Goal: Information Seeking & Learning: Find specific fact

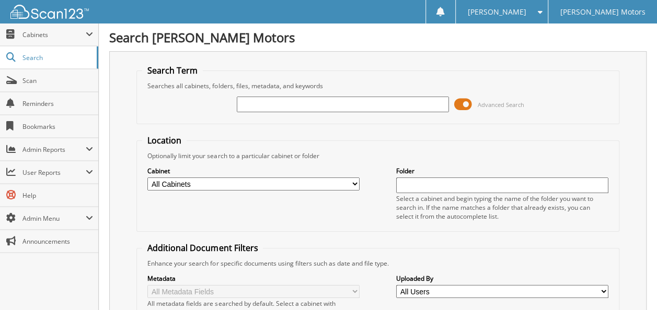
click at [247, 103] on input "text" at bounding box center [343, 105] width 212 height 16
type input "[PERSON_NAME]"
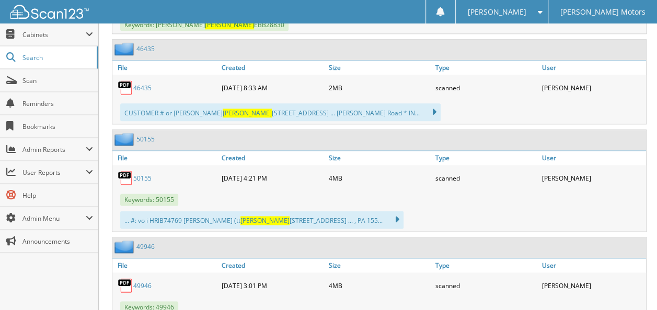
scroll to position [609, 0]
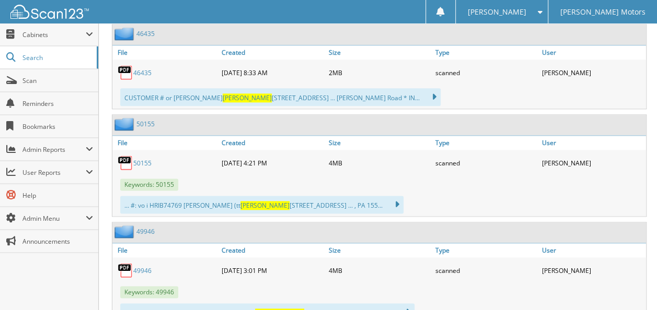
click at [141, 159] on link "50155" at bounding box center [142, 163] width 18 height 9
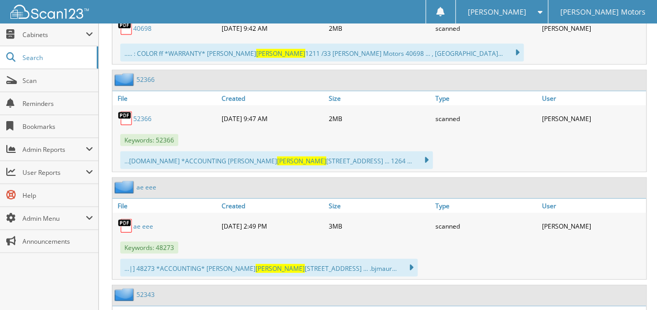
scroll to position [1219, 0]
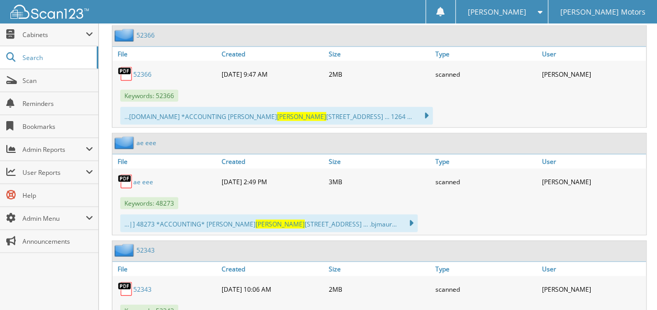
click at [139, 178] on link "ae eee" at bounding box center [143, 182] width 20 height 9
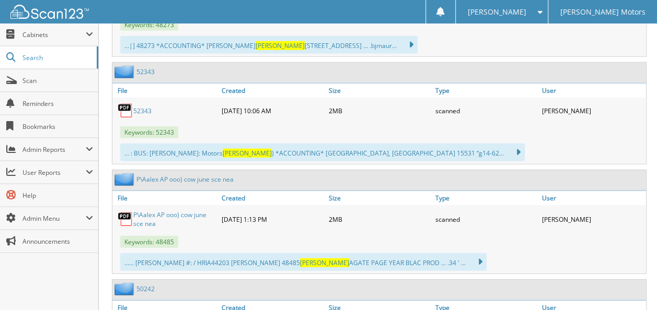
scroll to position [1393, 0]
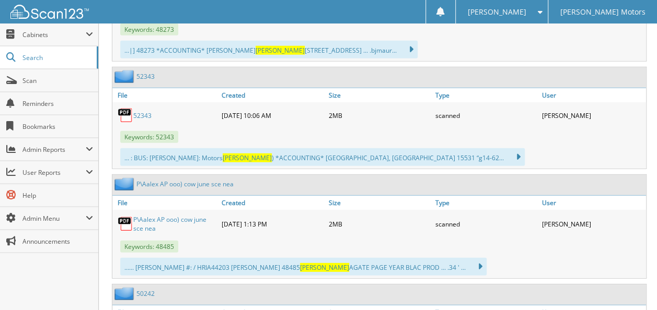
click at [163, 215] on link "P\Aalex AP ooo) cow june sce nea" at bounding box center [174, 224] width 83 height 18
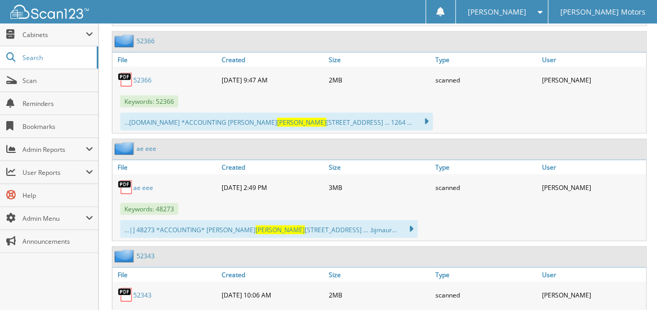
scroll to position [1176, 0]
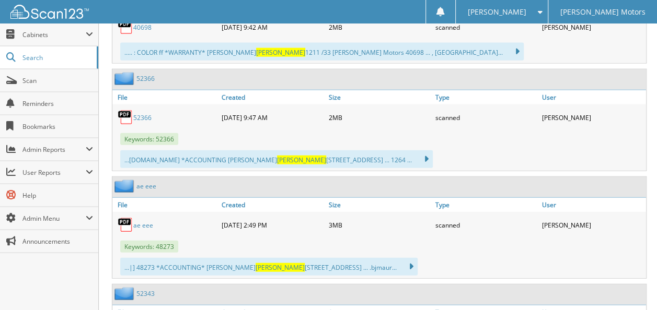
click at [141, 113] on link "52366" at bounding box center [142, 117] width 18 height 9
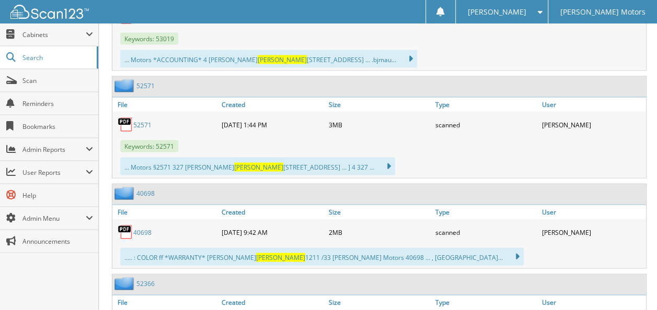
scroll to position [958, 0]
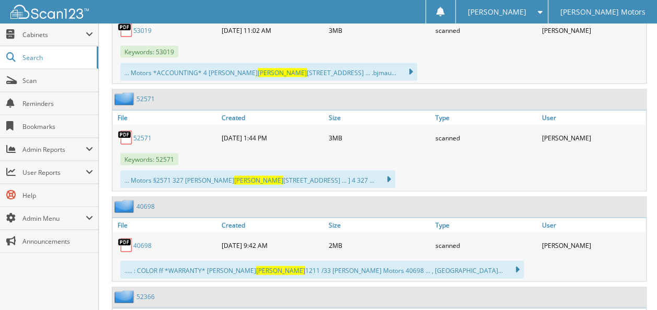
click at [144, 133] on link "52571" at bounding box center [142, 137] width 18 height 9
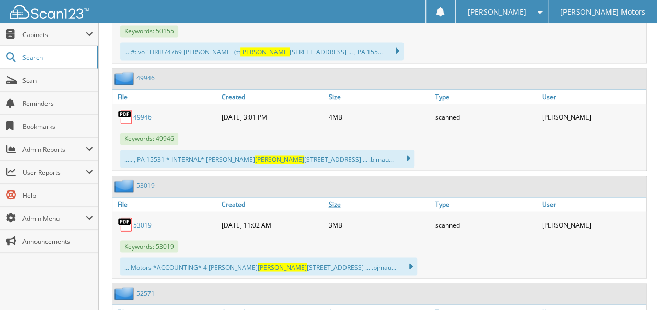
scroll to position [740, 0]
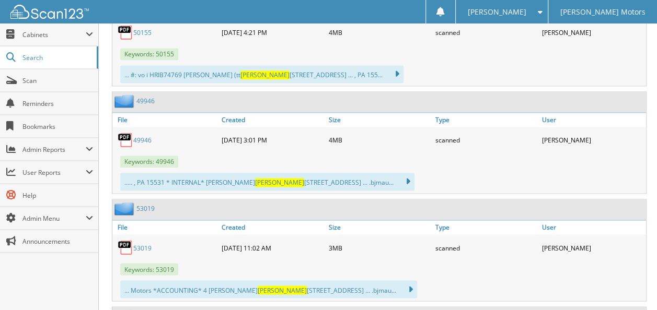
click at [142, 136] on link "49946" at bounding box center [142, 140] width 18 height 9
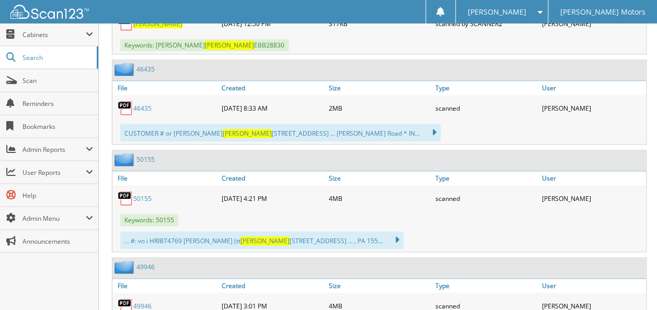
scroll to position [479, 0]
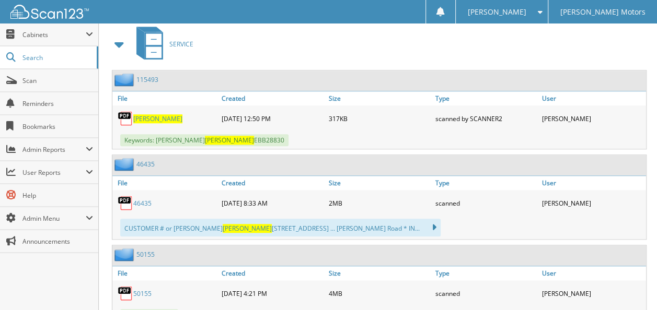
click at [144, 114] on span "Hribar" at bounding box center [157, 118] width 49 height 9
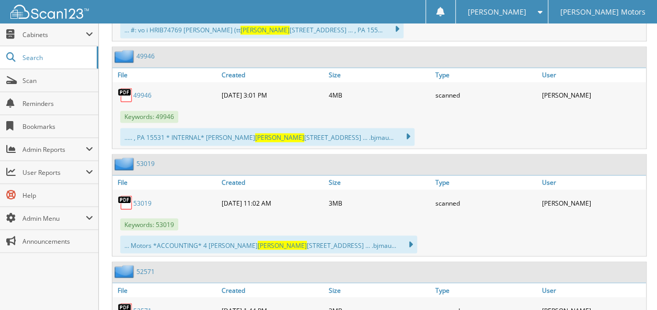
scroll to position [827, 0]
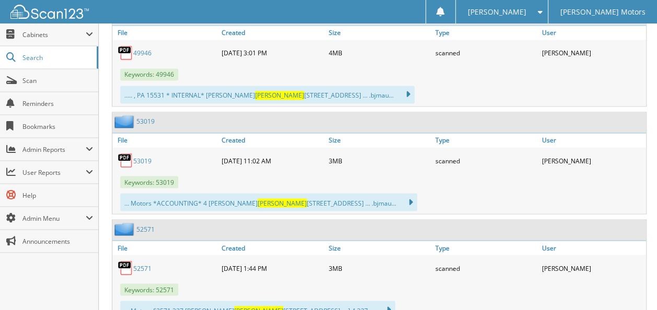
click at [142, 156] on link "53019" at bounding box center [142, 160] width 18 height 9
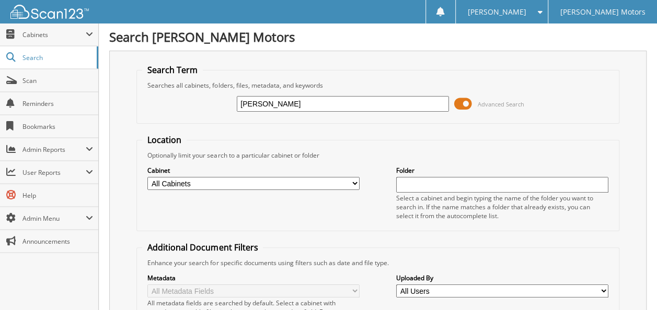
scroll to position [0, 0]
drag, startPoint x: 268, startPoint y: 104, endPoint x: 222, endPoint y: 119, distance: 48.3
click at [222, 119] on fieldset "Search Term Searches all cabinets, folders, files, metadata, and keywords hriba…" at bounding box center [377, 95] width 482 height 60
type input "[PERSON_NAME]"
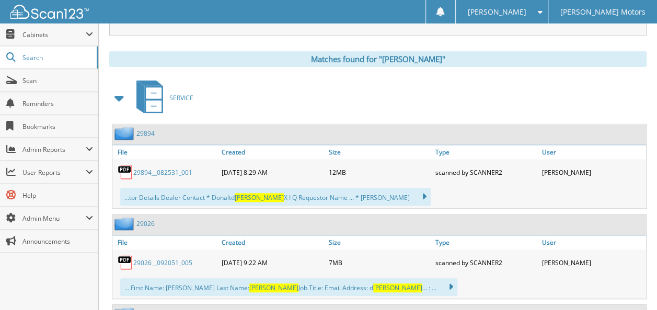
scroll to position [479, 0]
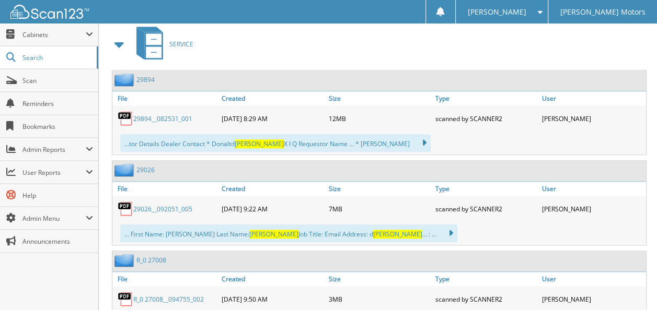
click at [156, 114] on link "29894__082531_001" at bounding box center [162, 118] width 59 height 9
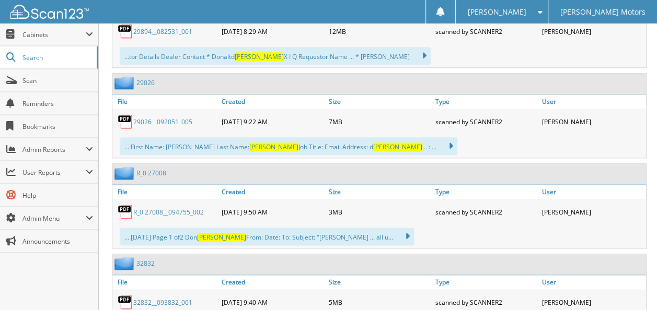
click at [162, 118] on link "29026__092051_005" at bounding box center [162, 122] width 59 height 9
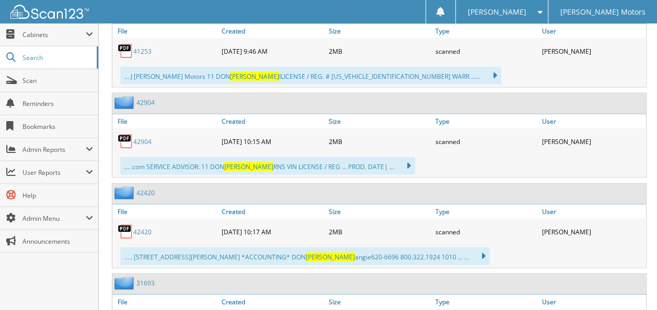
scroll to position [1176, 0]
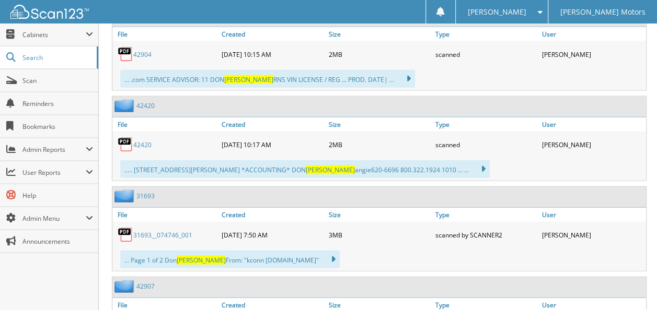
click at [150, 231] on link "31693__074746_001" at bounding box center [162, 235] width 59 height 9
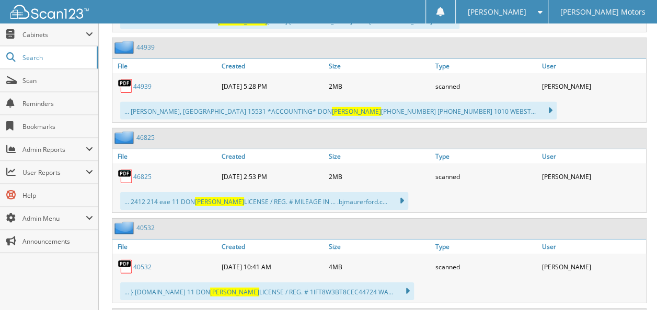
scroll to position [1611, 0]
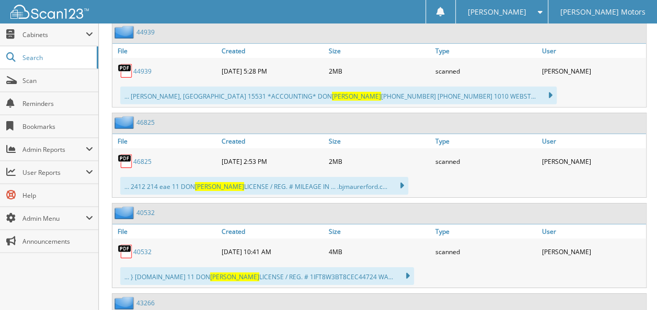
click at [140, 157] on link "46825" at bounding box center [142, 161] width 18 height 9
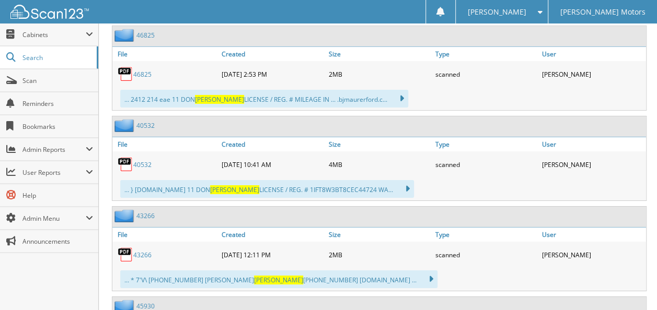
scroll to position [1785, 0]
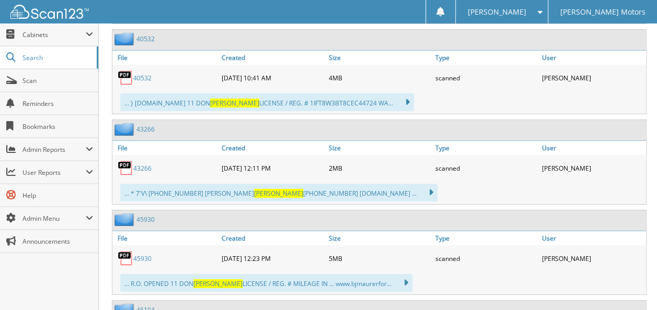
click at [139, 164] on link "43266" at bounding box center [142, 168] width 18 height 9
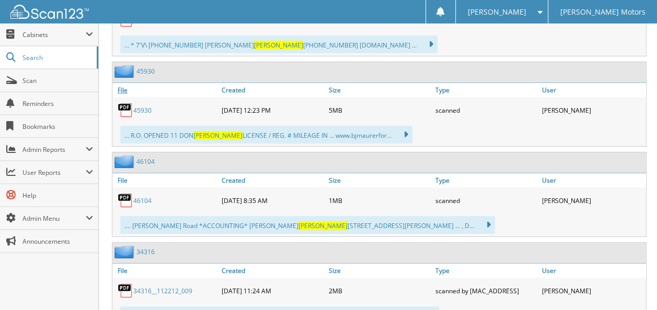
scroll to position [1915, 0]
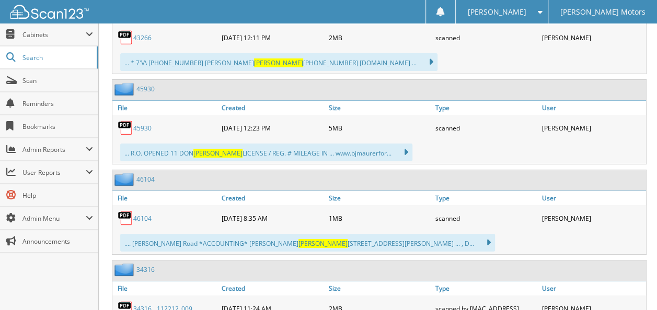
click at [143, 124] on link "45930" at bounding box center [142, 128] width 18 height 9
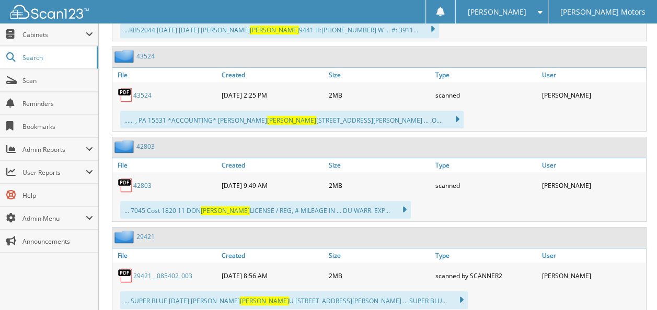
scroll to position [2221, 0]
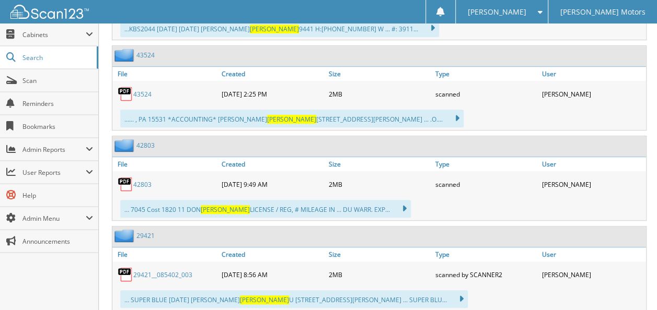
click at [142, 180] on link "42803" at bounding box center [142, 184] width 18 height 9
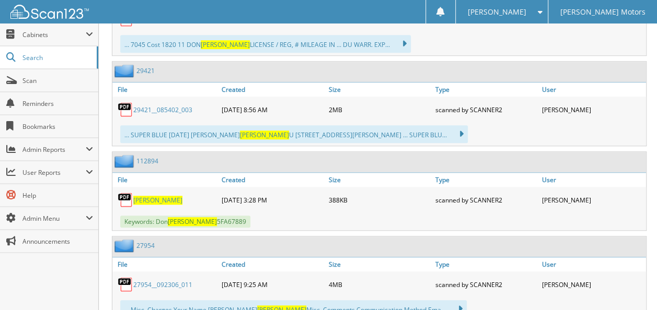
scroll to position [2395, 0]
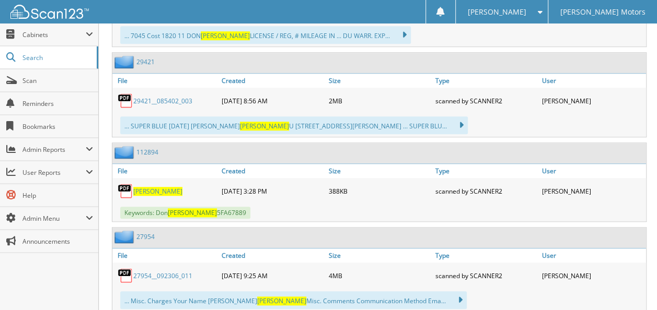
click at [144, 187] on span "[PERSON_NAME]" at bounding box center [157, 191] width 49 height 9
click at [281, 181] on div "[DATE] 3:28 PM" at bounding box center [272, 191] width 107 height 21
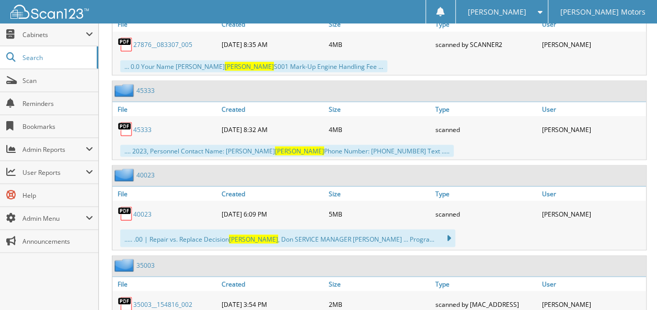
scroll to position [0, 0]
